Goal: Task Accomplishment & Management: Use online tool/utility

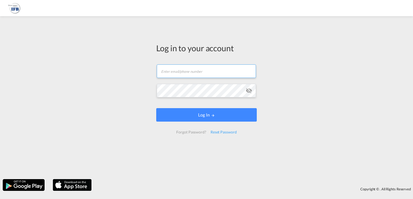
click at [167, 71] on input "text" at bounding box center [206, 72] width 99 height 14
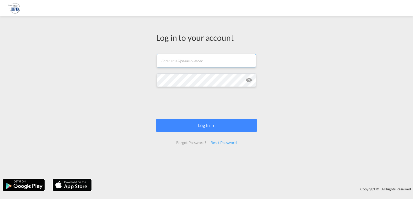
type input "[PERSON_NAME][EMAIL_ADDRESS][DOMAIN_NAME]"
click at [247, 82] on md-icon "icon-eye-off" at bounding box center [248, 80] width 6 height 6
click at [95, 81] on div "Log in to your account [PERSON_NAME][EMAIL_ADDRESS][DOMAIN_NAME] Log In Forgot …" at bounding box center [206, 98] width 413 height 158
click at [156, 90] on form "[PERSON_NAME][EMAIL_ADDRESS][DOMAIN_NAME] Log In Forgot Password? Reset Password" at bounding box center [206, 99] width 100 height 101
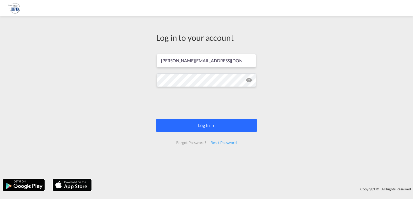
click at [192, 123] on button "Log In" at bounding box center [206, 126] width 100 height 14
